Goal: Find specific page/section: Find specific page/section

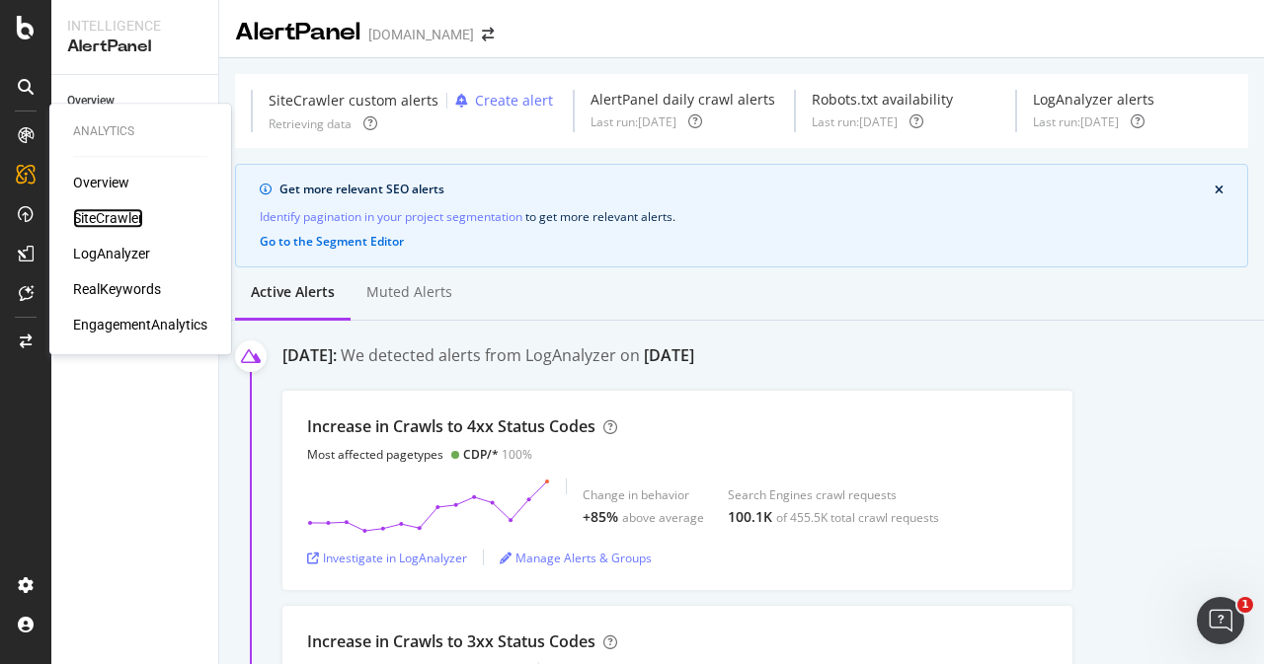
click at [118, 218] on div "SiteCrawler" at bounding box center [108, 218] width 70 height 20
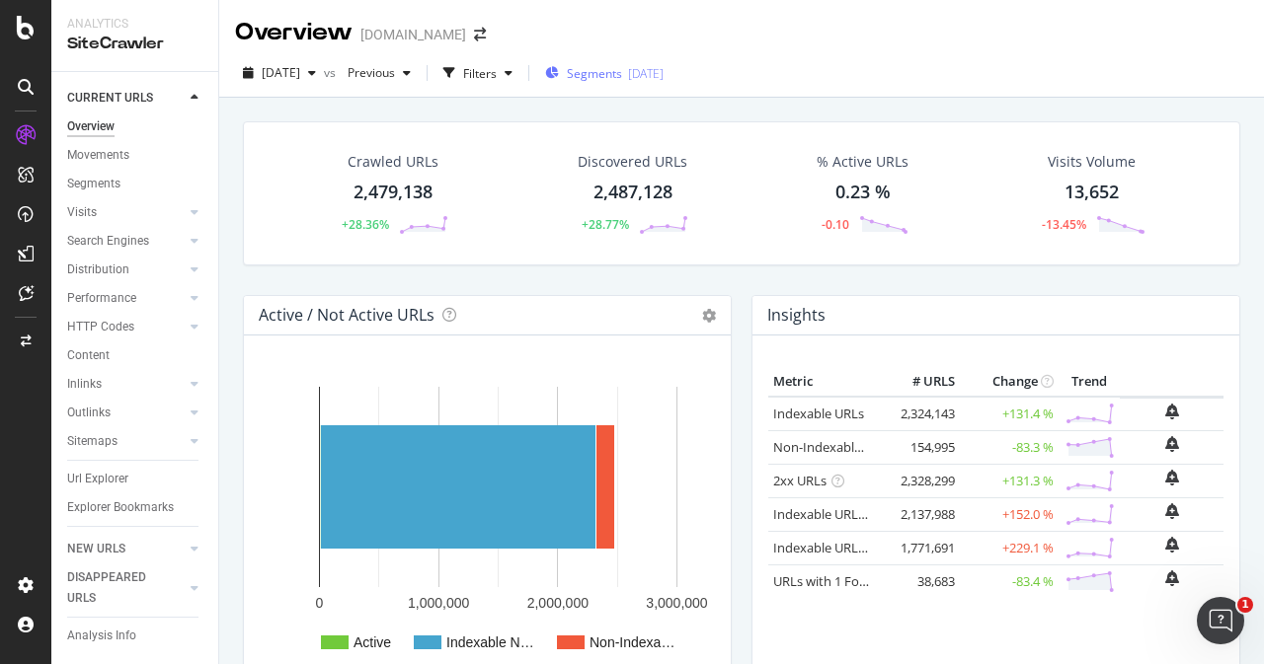
click at [617, 73] on span "Segments" at bounding box center [594, 73] width 55 height 17
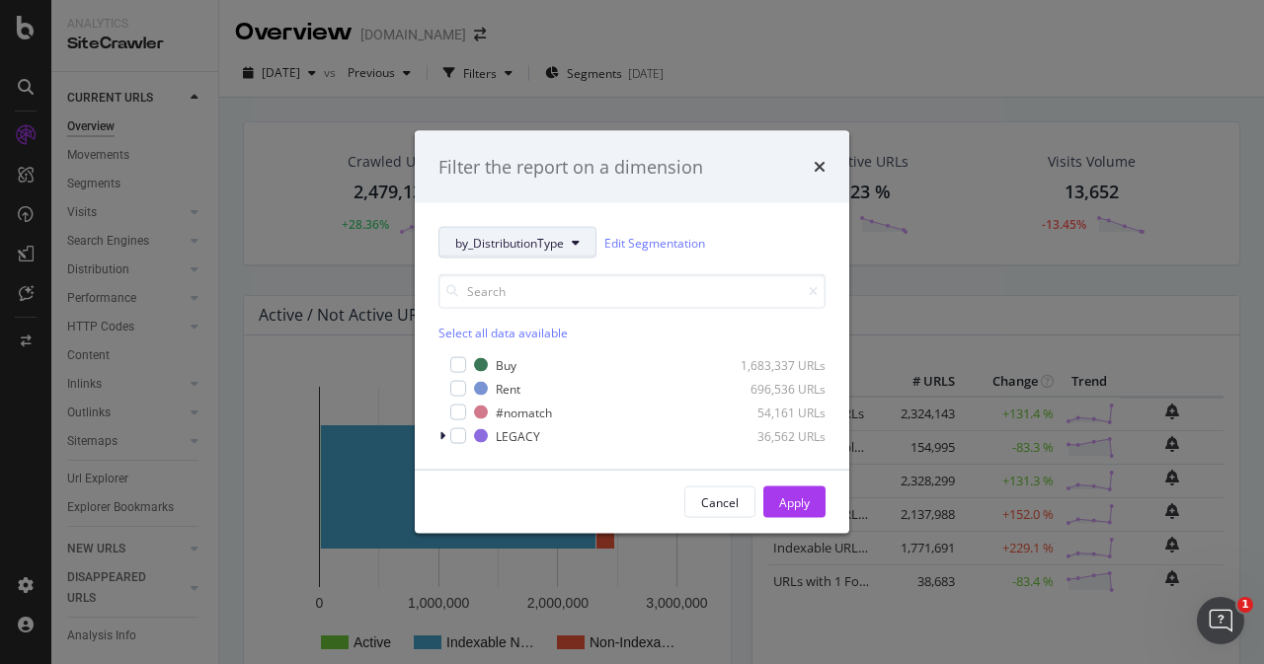
click at [582, 253] on button "by_DistributionType" at bounding box center [517, 243] width 158 height 32
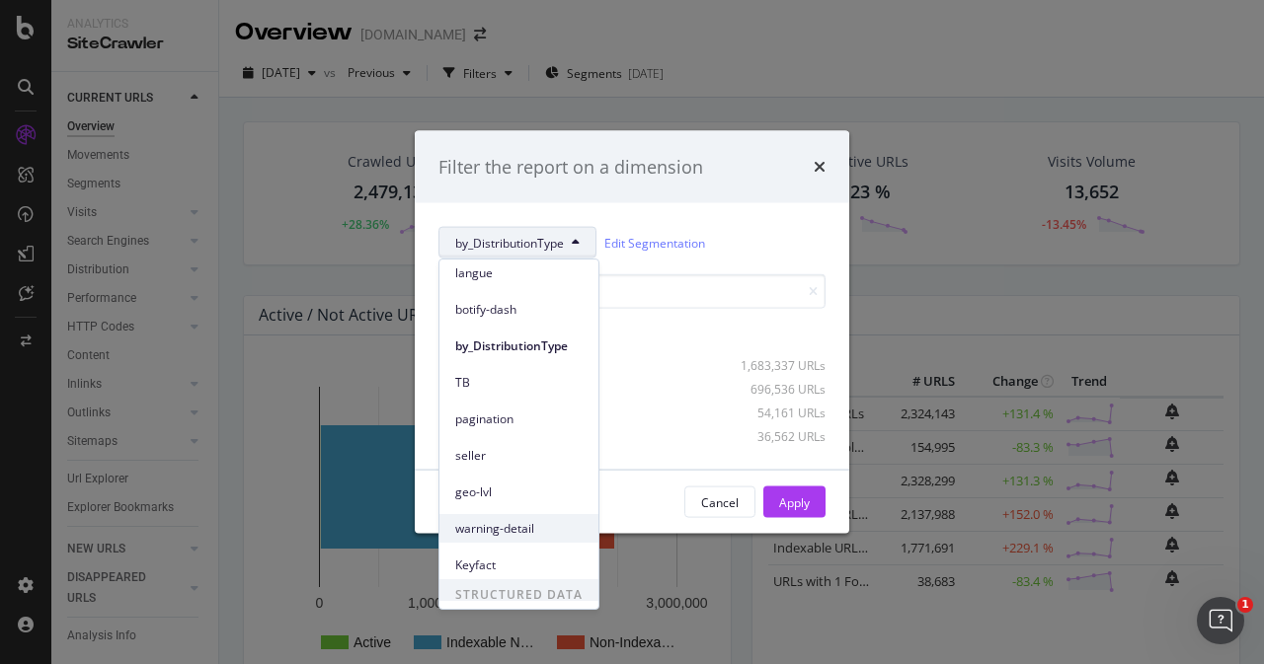
scroll to position [78, 0]
click at [515, 491] on span "geo-lvl" at bounding box center [518, 492] width 127 height 18
